Goal: Task Accomplishment & Management: Use online tool/utility

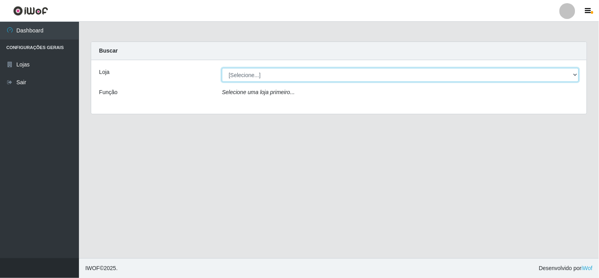
click at [390, 79] on select "[Selecione...] Rede Compras Supermercados - LOJA 6" at bounding box center [400, 75] width 357 height 14
select select "398"
click at [222, 68] on select "[Selecione...] Rede Compras Supermercados - LOJA 6" at bounding box center [400, 75] width 357 height 14
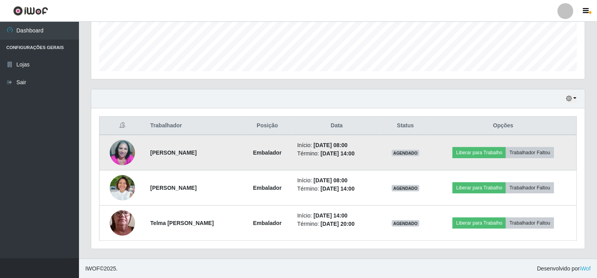
scroll to position [212, 0]
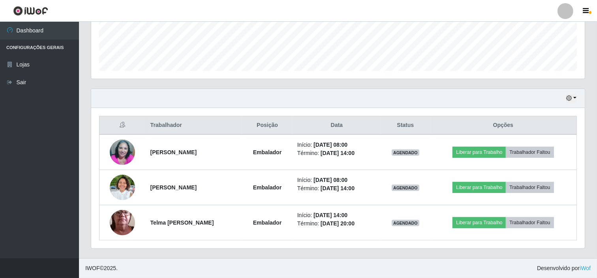
click at [34, 163] on ul "Dashboard Configurações Gerais Lojas Sair" at bounding box center [39, 140] width 79 height 236
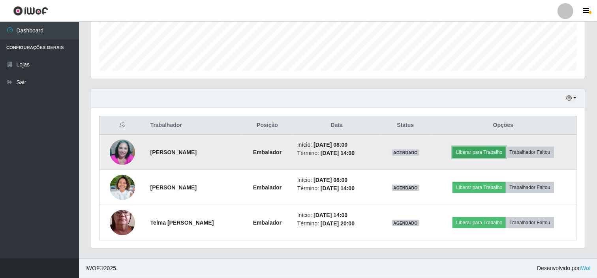
click at [477, 148] on button "Liberar para Trabalho" at bounding box center [479, 152] width 53 height 11
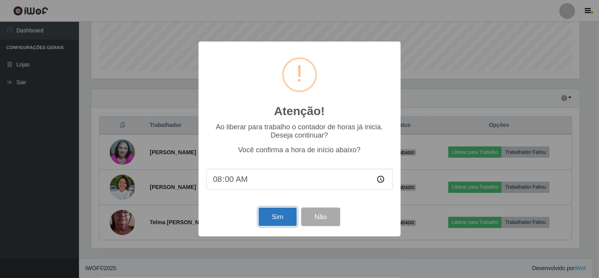
click at [277, 219] on button "Sim" at bounding box center [278, 216] width 38 height 19
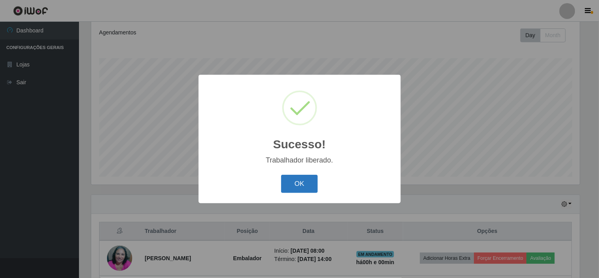
drag, startPoint x: 308, startPoint y: 183, endPoint x: 315, endPoint y: 179, distance: 8.1
click at [314, 180] on button "OK" at bounding box center [299, 184] width 37 height 19
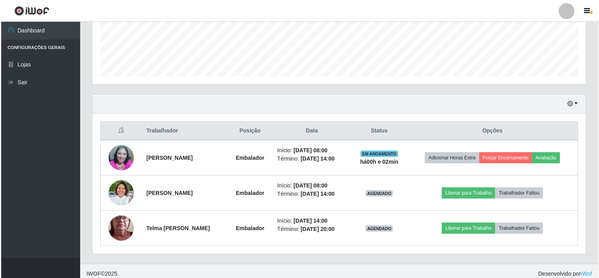
scroll to position [168, 0]
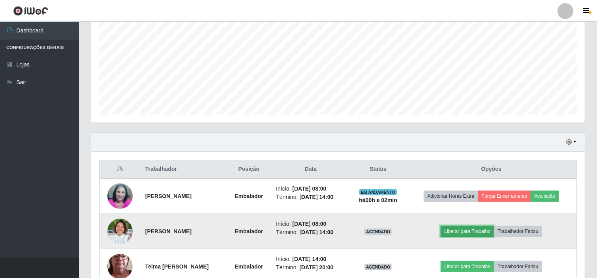
click at [482, 230] on button "Liberar para Trabalho" at bounding box center [467, 231] width 53 height 11
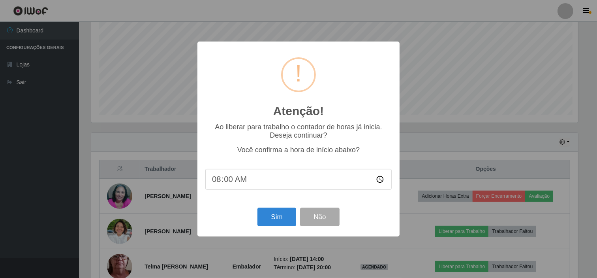
scroll to position [164, 489]
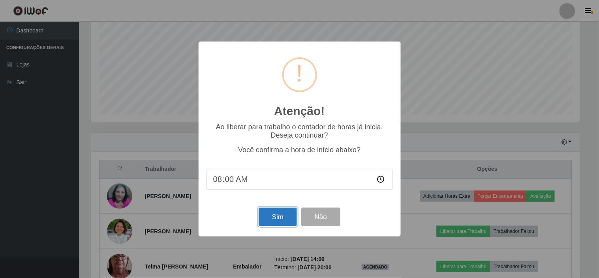
click at [284, 211] on button "Sim" at bounding box center [278, 216] width 38 height 19
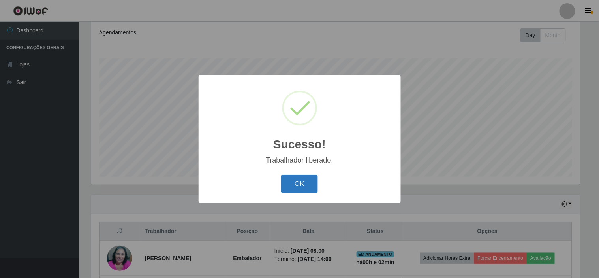
click at [301, 178] on button "OK" at bounding box center [299, 184] width 37 height 19
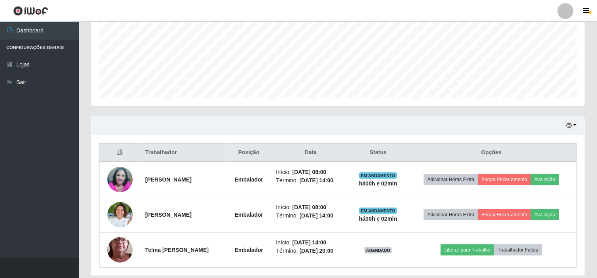
scroll to position [194, 0]
